Goal: Navigation & Orientation: Find specific page/section

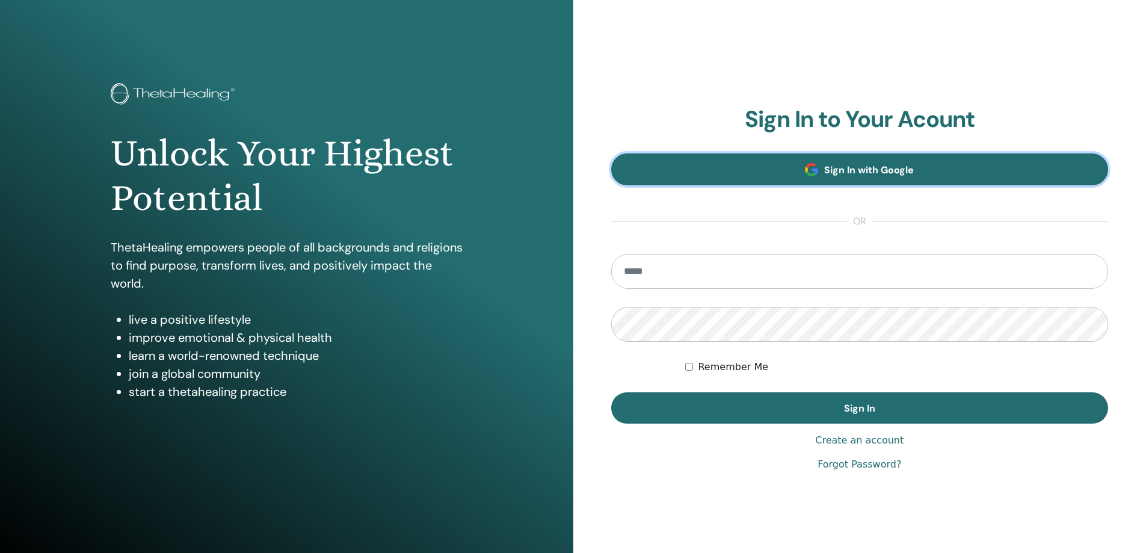
click at [802, 179] on link "Sign In with Google" at bounding box center [860, 169] width 498 height 32
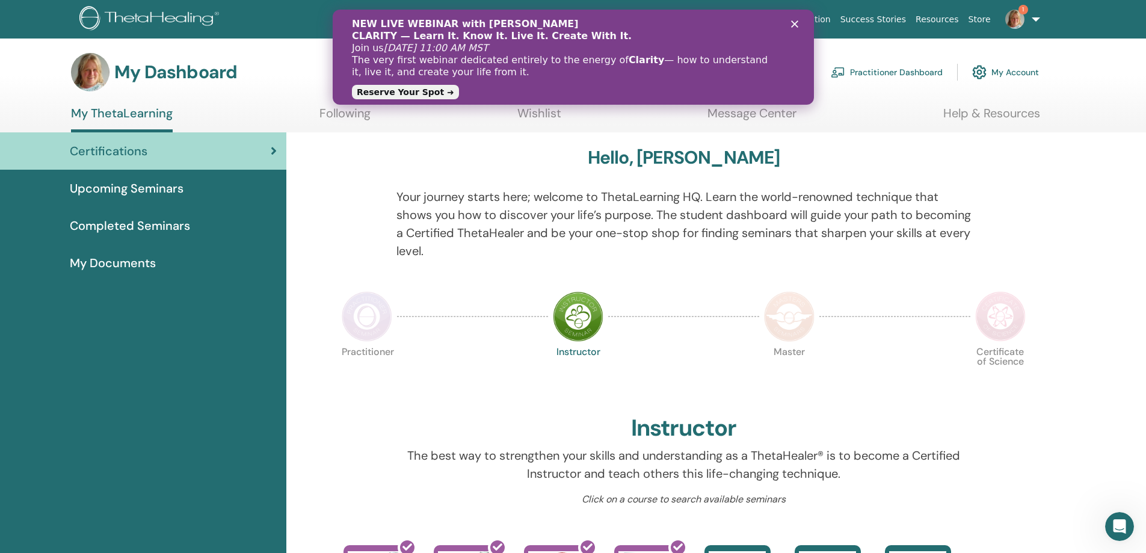
click at [159, 228] on span "Completed Seminars" at bounding box center [130, 226] width 120 height 18
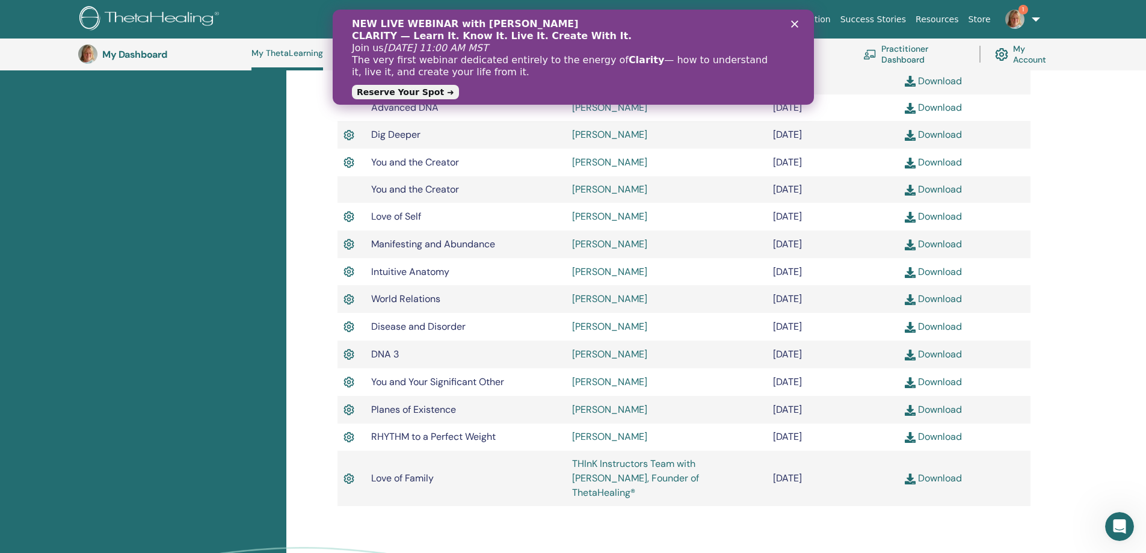
scroll to position [273, 0]
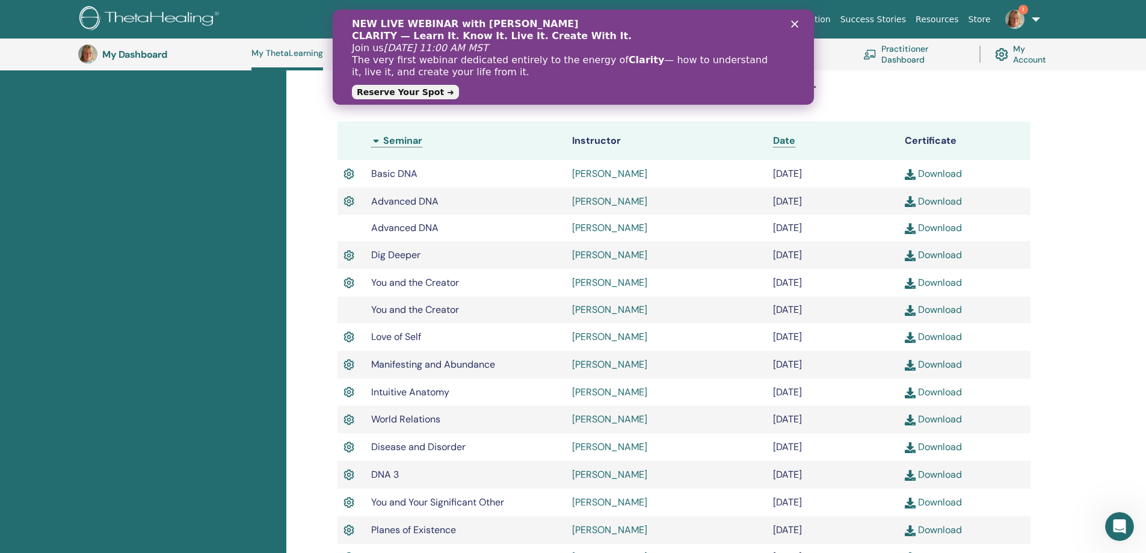
click at [797, 22] on polygon "Zamknij" at bounding box center [794, 23] width 7 height 7
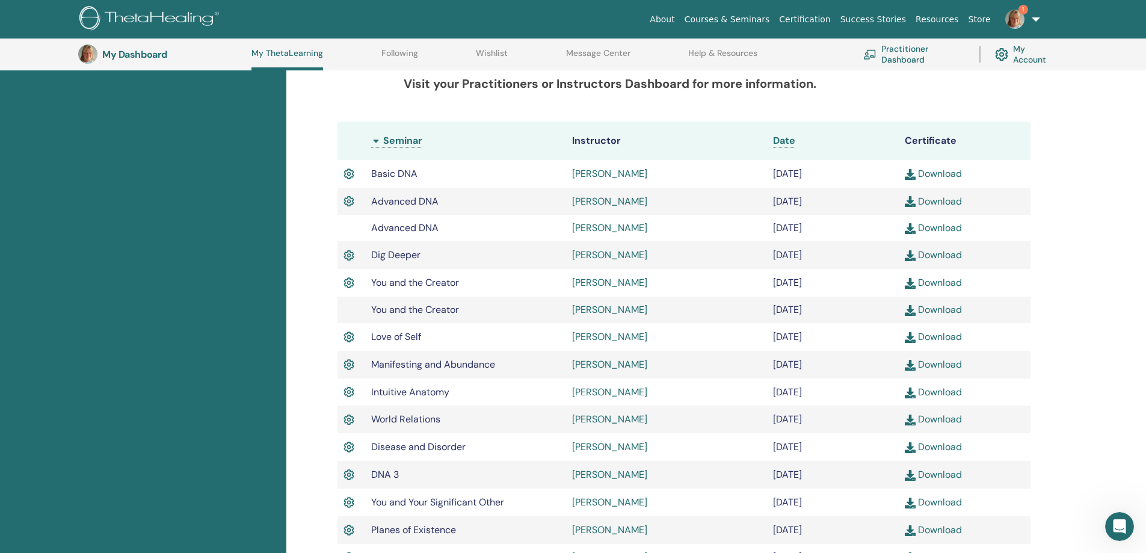
click at [1032, 53] on link "My Account" at bounding box center [1025, 54] width 61 height 26
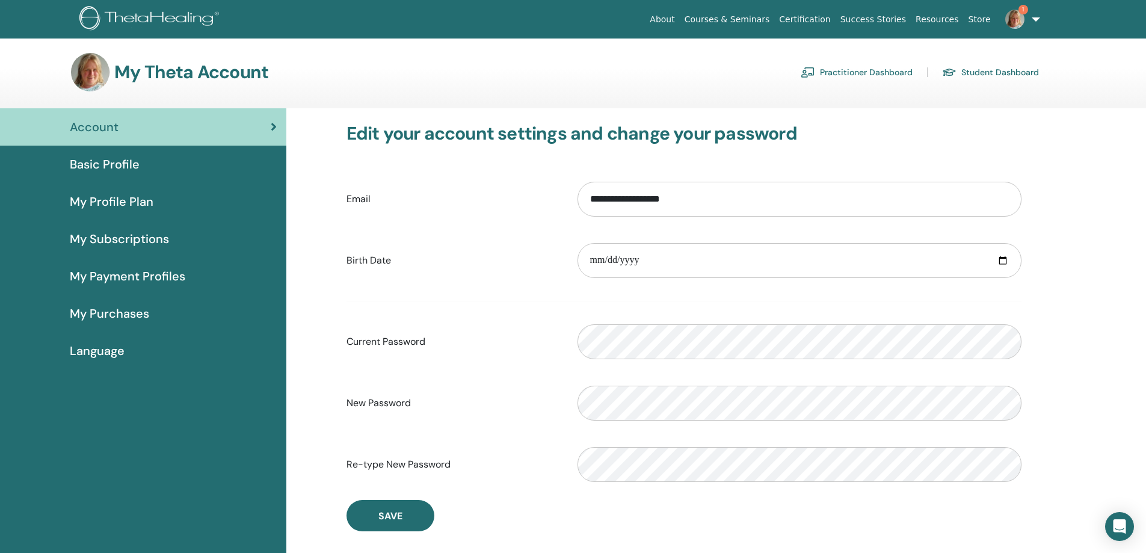
click at [102, 159] on span "Basic Profile" at bounding box center [105, 164] width 70 height 18
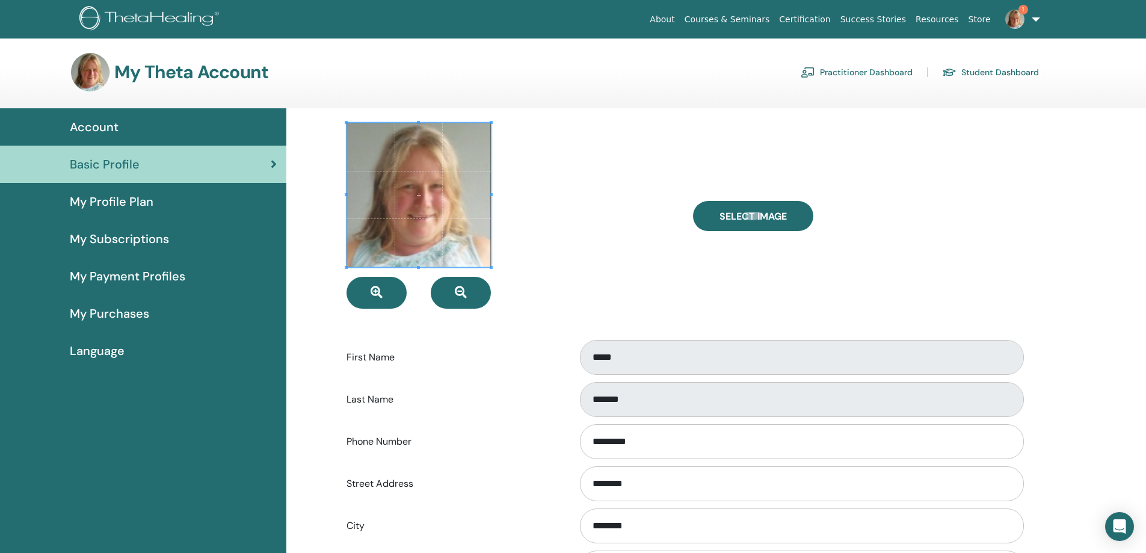
click at [95, 118] on span "Account" at bounding box center [94, 127] width 49 height 18
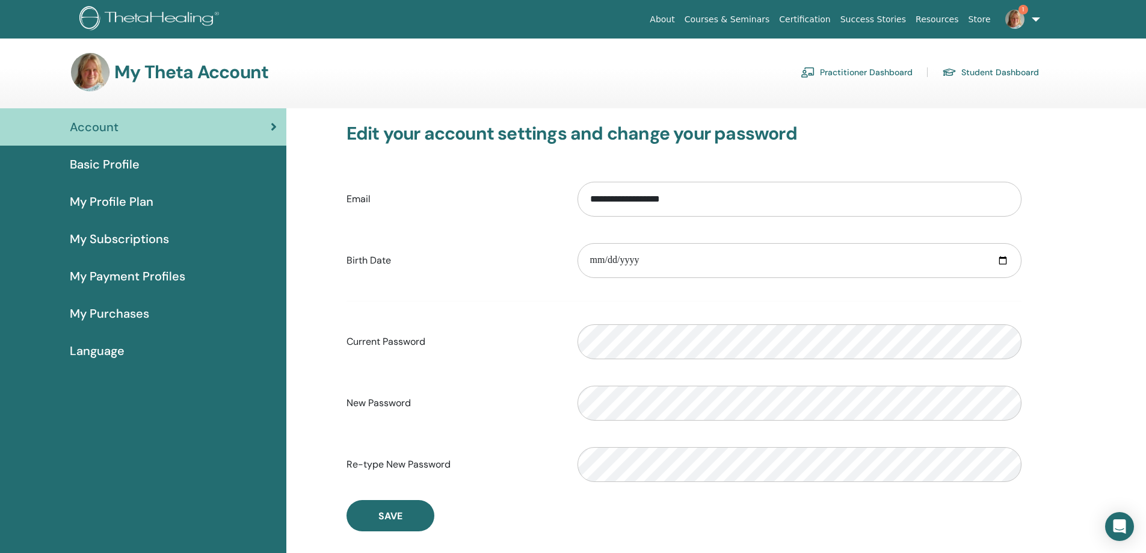
click at [1001, 73] on link "Student Dashboard" at bounding box center [990, 72] width 97 height 19
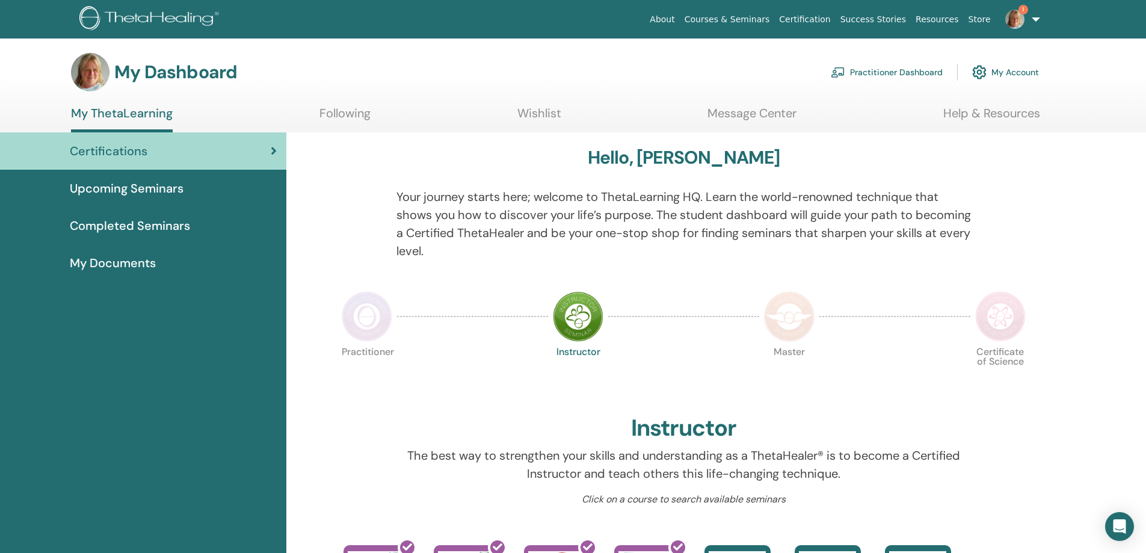
click at [911, 70] on link "Practitioner Dashboard" at bounding box center [887, 72] width 112 height 26
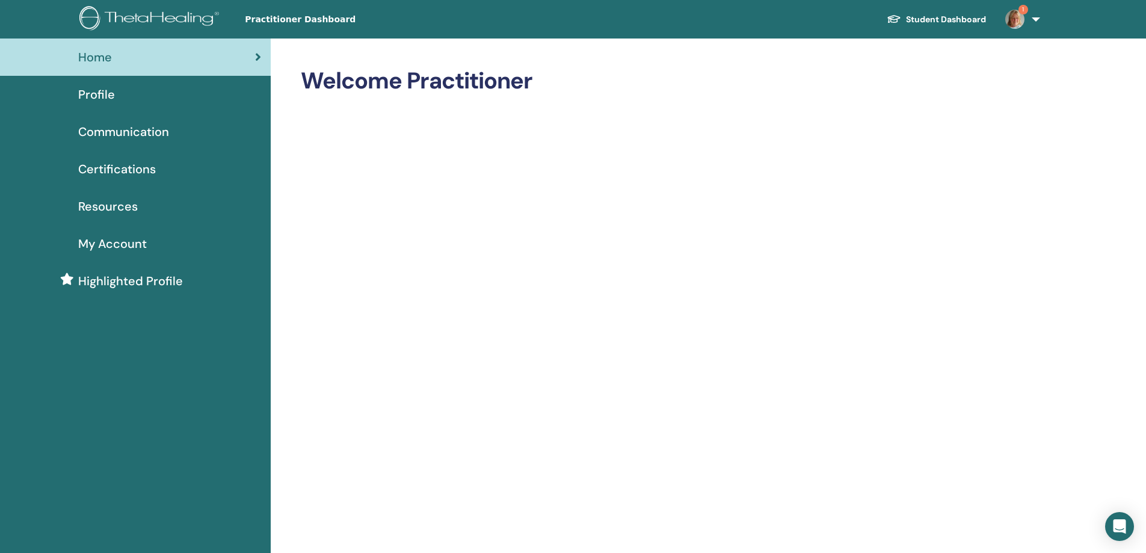
click at [91, 85] on span "Profile" at bounding box center [96, 94] width 37 height 18
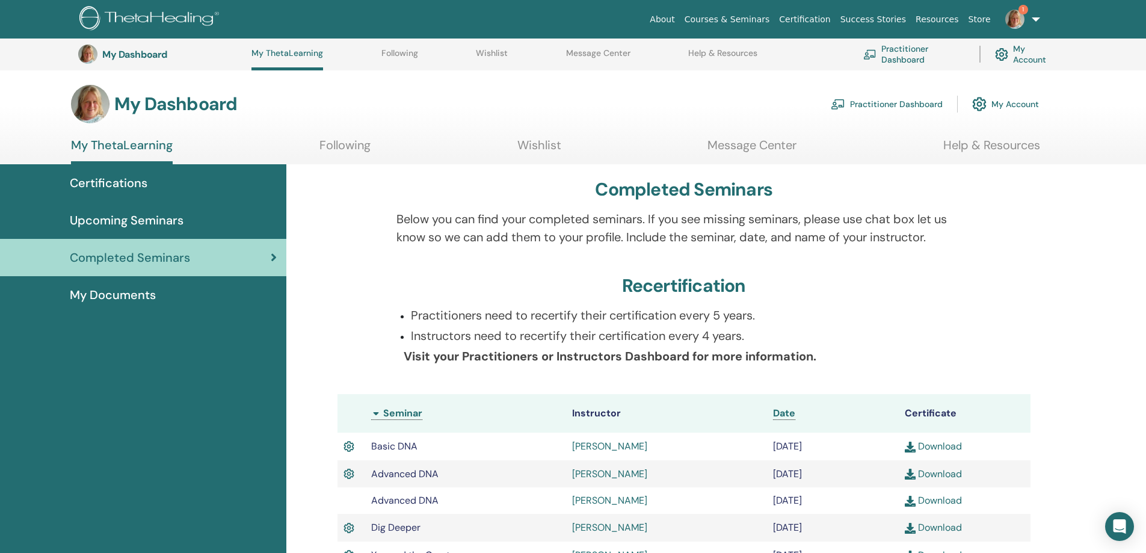
scroll to position [273, 0]
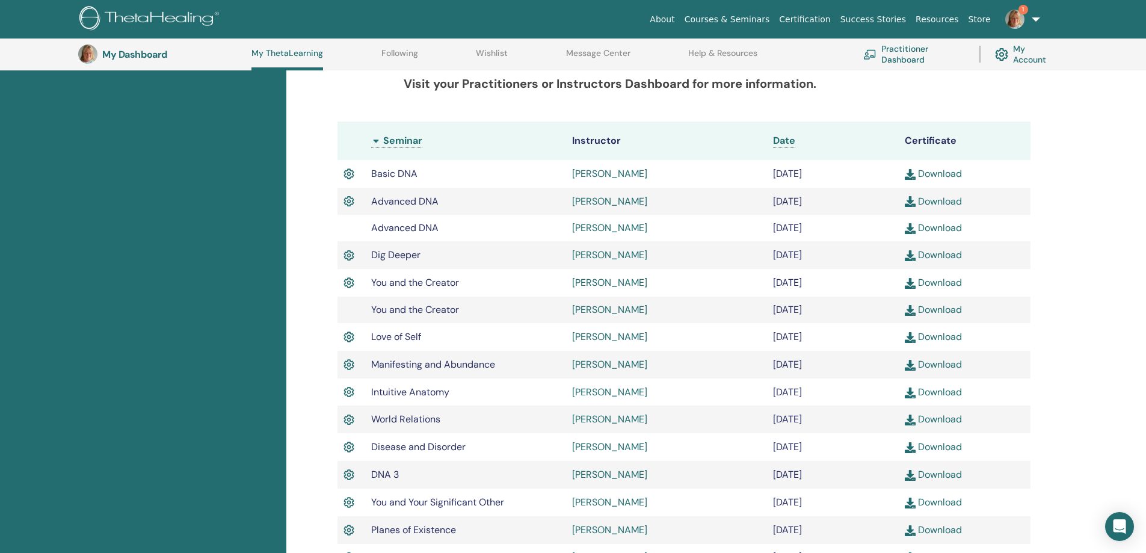
click at [648, 173] on link "[PERSON_NAME]" at bounding box center [609, 173] width 75 height 13
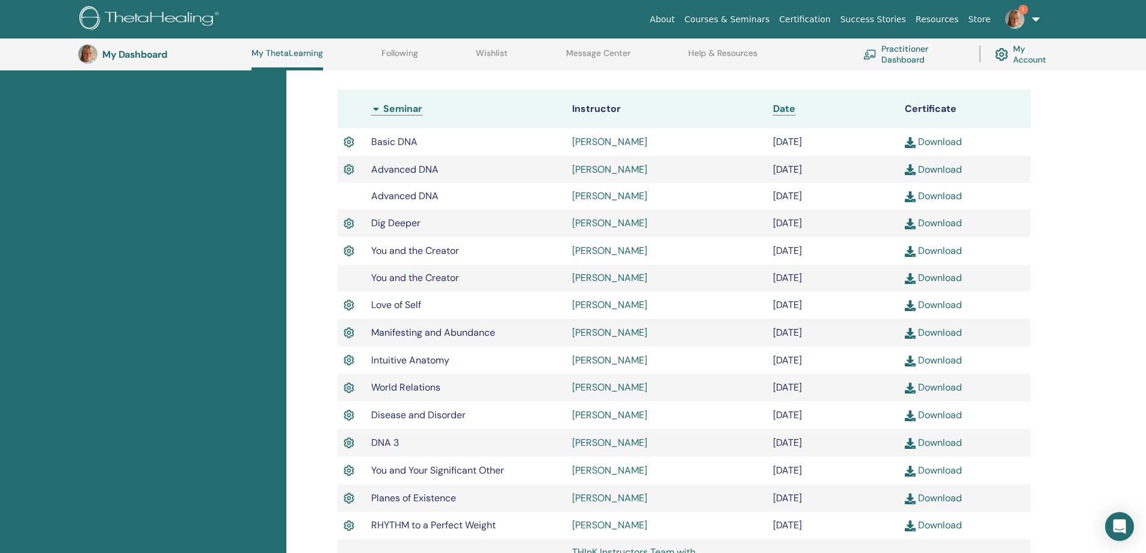
scroll to position [273, 0]
